Goal: Find specific page/section: Find specific page/section

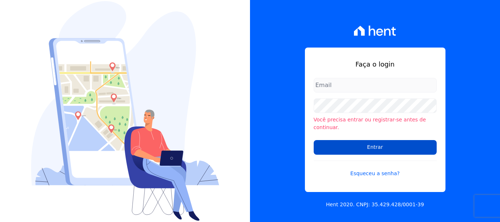
type input "[EMAIL_ADDRESS][DOMAIN_NAME]"
click at [385, 142] on input "Entrar" at bounding box center [374, 147] width 123 height 15
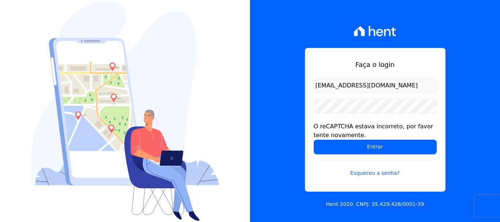
click at [385, 142] on input "Entrar" at bounding box center [374, 147] width 123 height 15
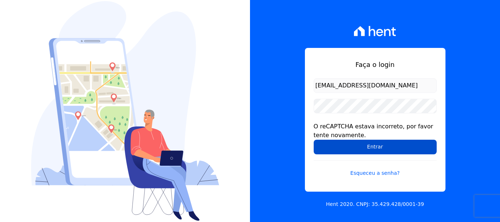
click at [431, 143] on input "Entrar" at bounding box center [374, 147] width 123 height 15
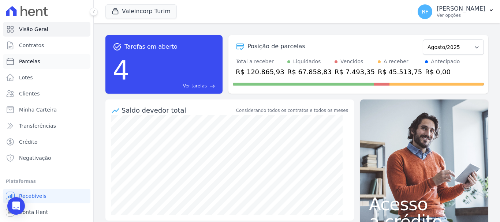
click at [27, 59] on span "Parcelas" at bounding box center [29, 61] width 21 height 7
select select
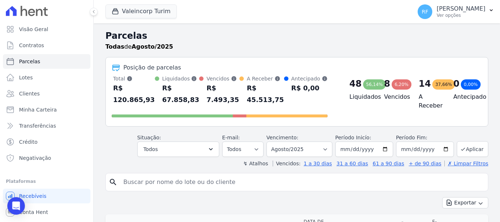
click at [199, 184] on input "search" at bounding box center [302, 182] width 366 height 15
type input "407"
select select
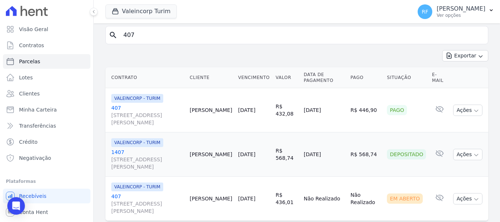
scroll to position [87, 0]
